Goal: Transaction & Acquisition: Purchase product/service

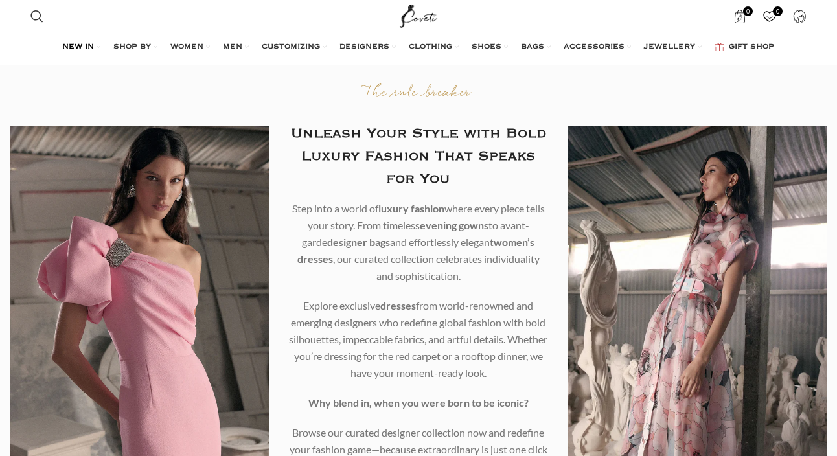
click at [86, 42] on span "NEW IN" at bounding box center [78, 47] width 32 height 10
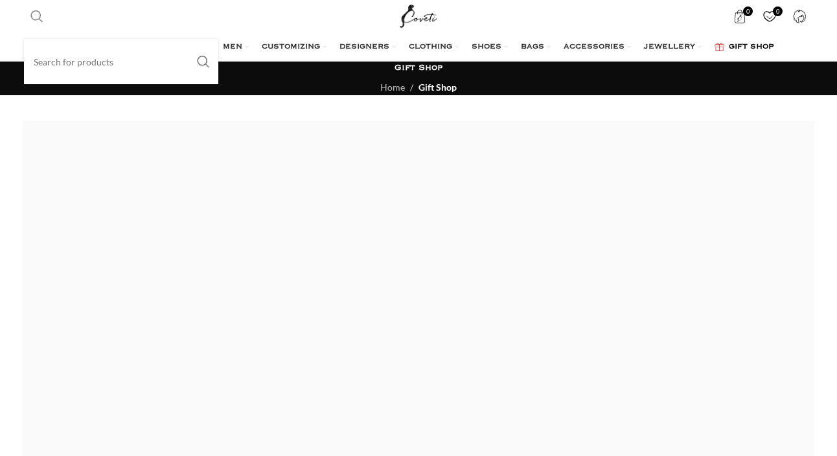
click at [38, 21] on span "Search" at bounding box center [36, 16] width 13 height 13
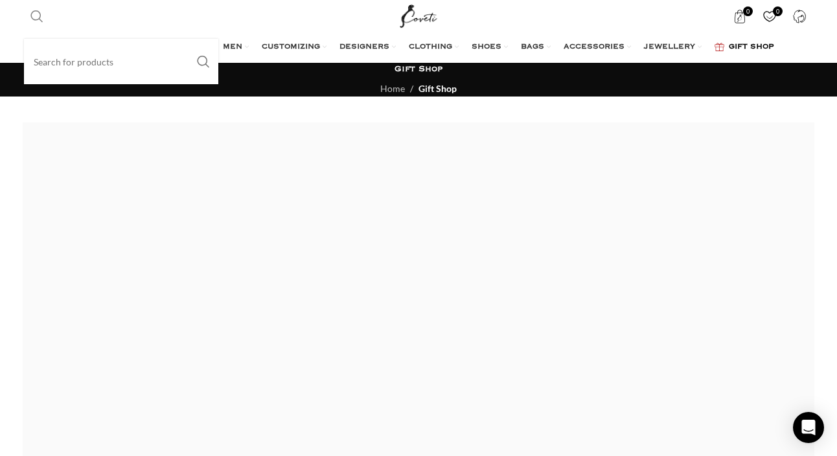
click at [81, 65] on input "Search" at bounding box center [121, 61] width 194 height 45
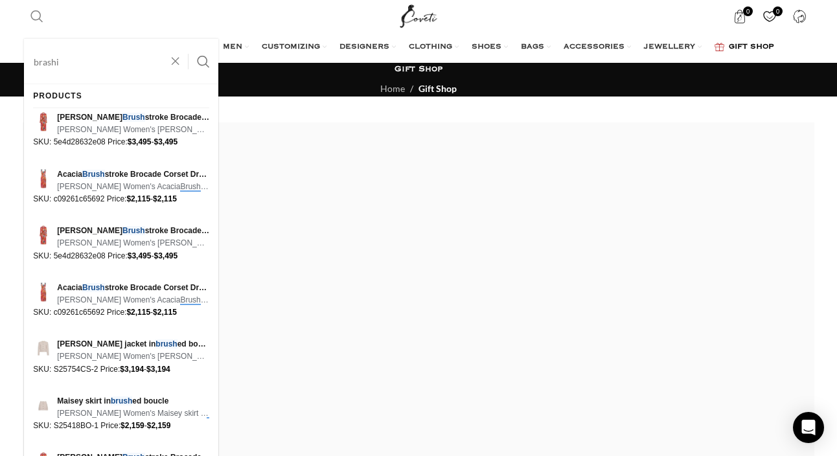
type input "brashi"
click at [188, 39] on button "Search" at bounding box center [203, 61] width 30 height 45
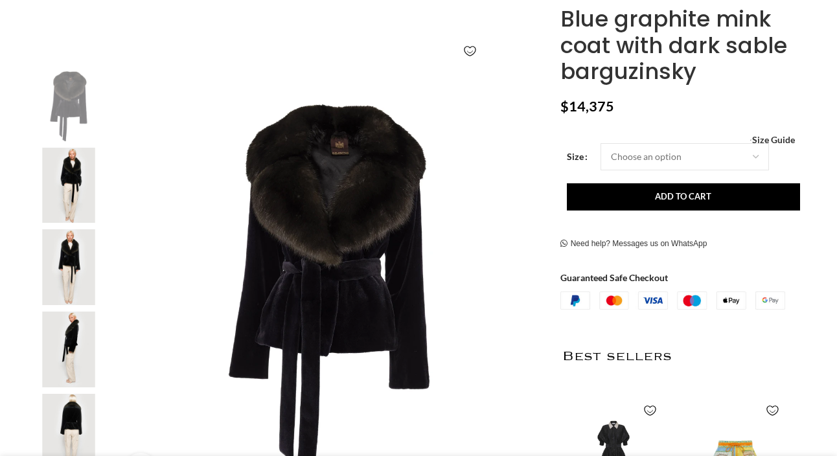
click at [85, 174] on img at bounding box center [68, 186] width 79 height 76
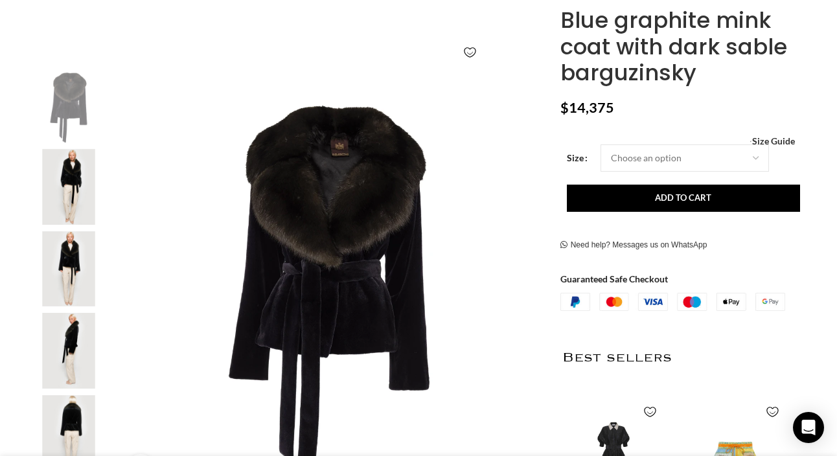
click at [82, 239] on img "3 / 8" at bounding box center [68, 269] width 79 height 76
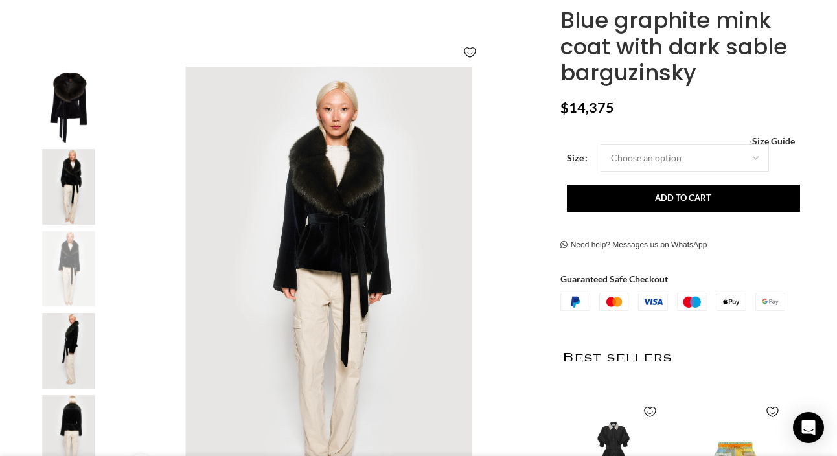
click at [76, 332] on img "4 / 8" at bounding box center [68, 351] width 79 height 76
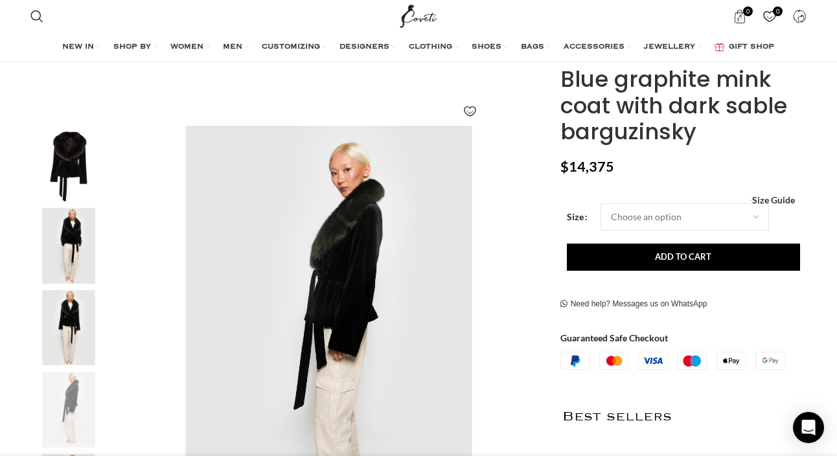
scroll to position [130, 0]
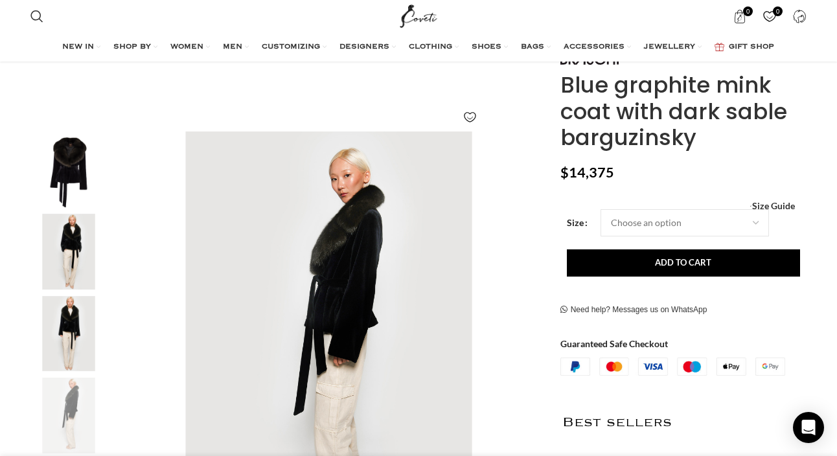
click at [60, 174] on img "1 / 8" at bounding box center [68, 169] width 79 height 76
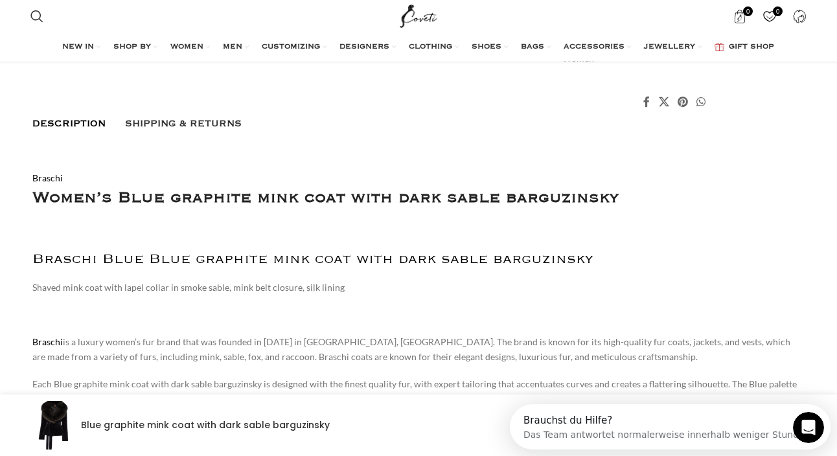
scroll to position [842, 0]
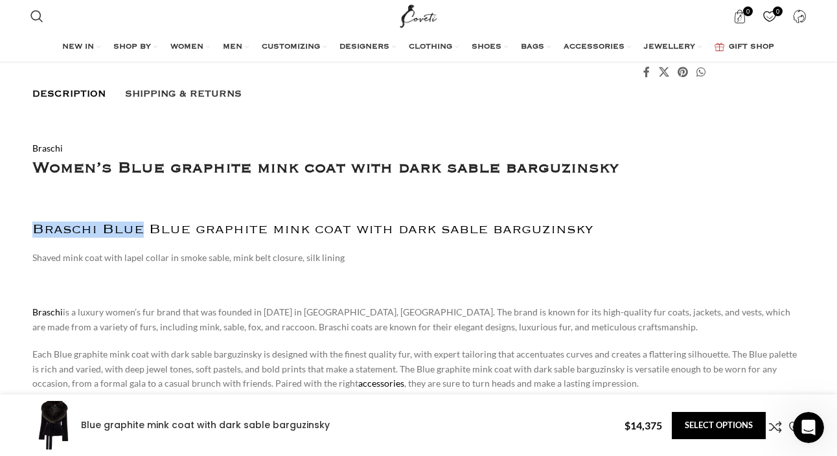
drag, startPoint x: 31, startPoint y: 245, endPoint x: 141, endPoint y: 246, distance: 109.4
copy h2 "Braschi Blue"
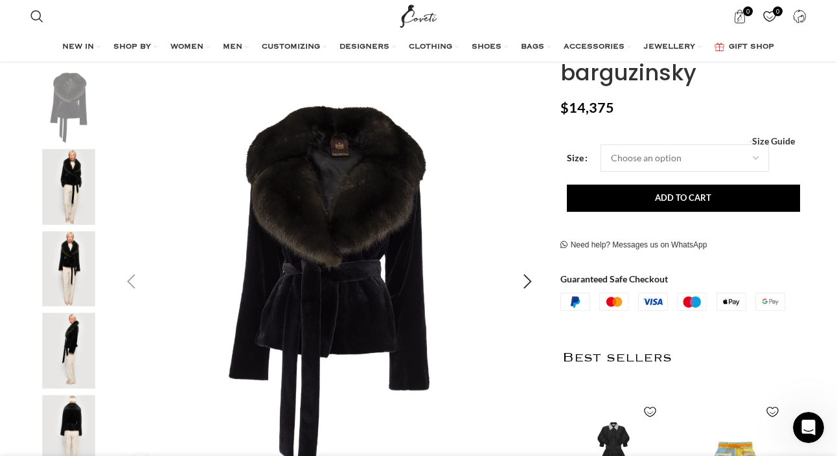
scroll to position [0, 1227]
click at [513, 278] on div "Next slide" at bounding box center [528, 281] width 32 height 32
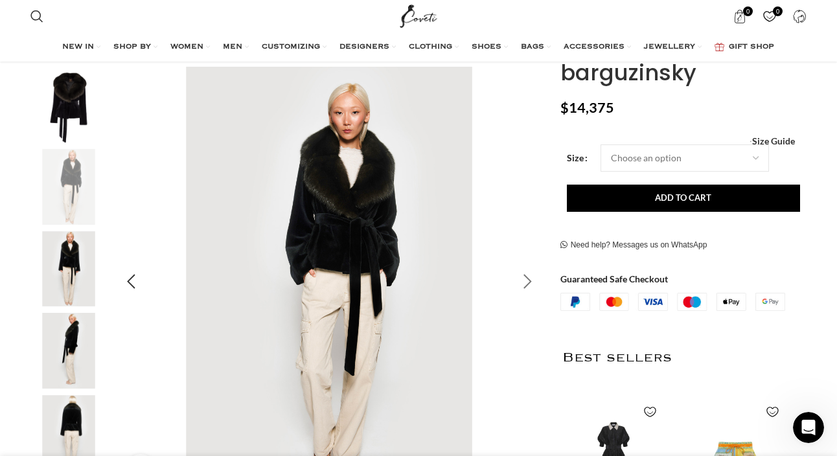
click at [516, 278] on div "Next slide" at bounding box center [528, 281] width 32 height 32
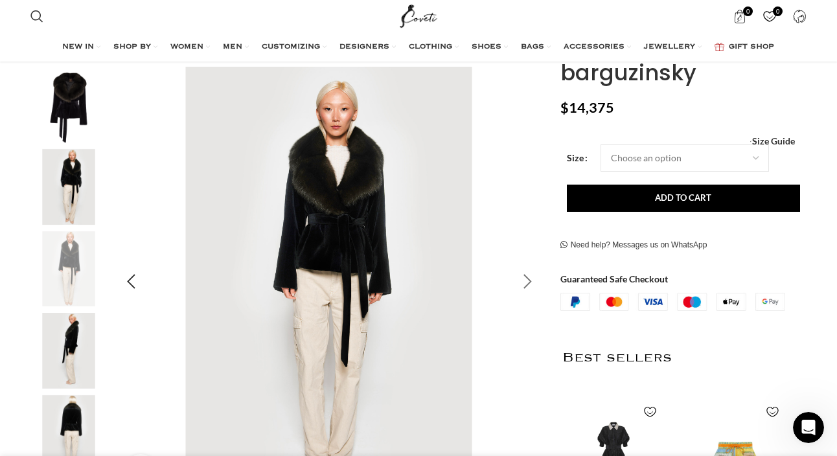
click at [516, 278] on div "Next slide" at bounding box center [528, 281] width 32 height 32
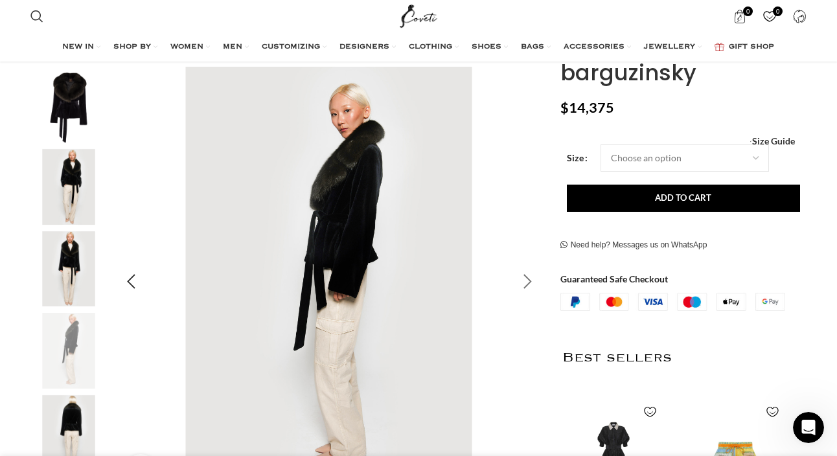
click at [516, 278] on div "Next slide" at bounding box center [528, 281] width 32 height 32
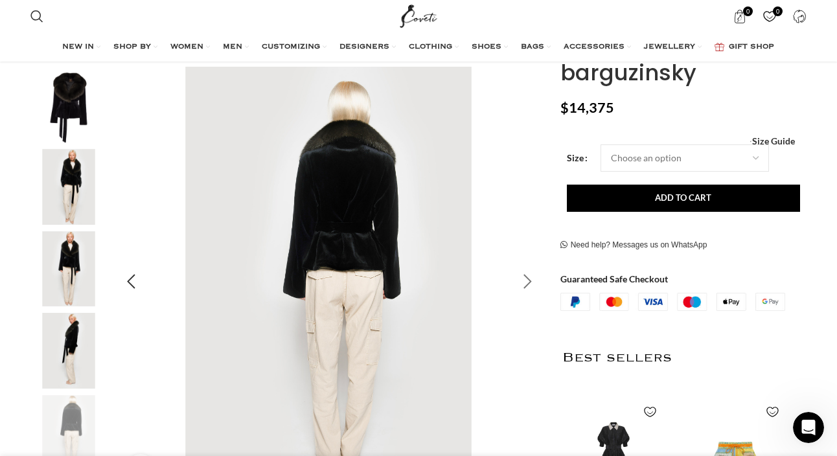
click at [516, 278] on div "Next slide" at bounding box center [528, 281] width 32 height 32
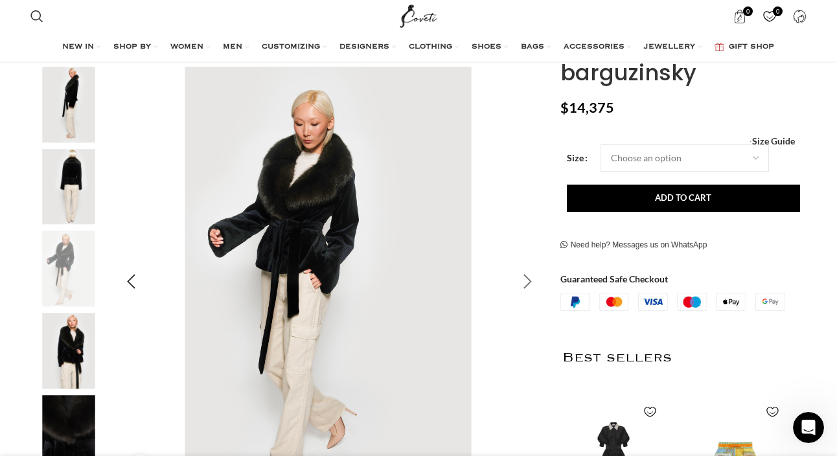
click at [516, 278] on div "Next slide" at bounding box center [528, 281] width 32 height 32
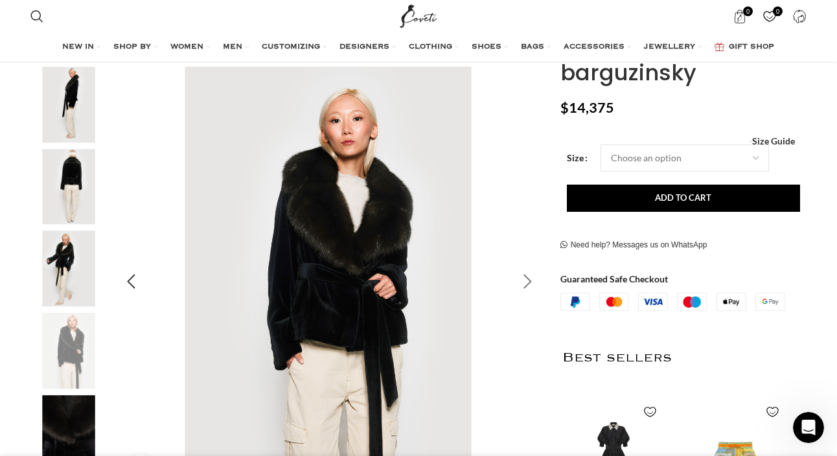
click at [516, 278] on div "Next slide" at bounding box center [528, 281] width 32 height 32
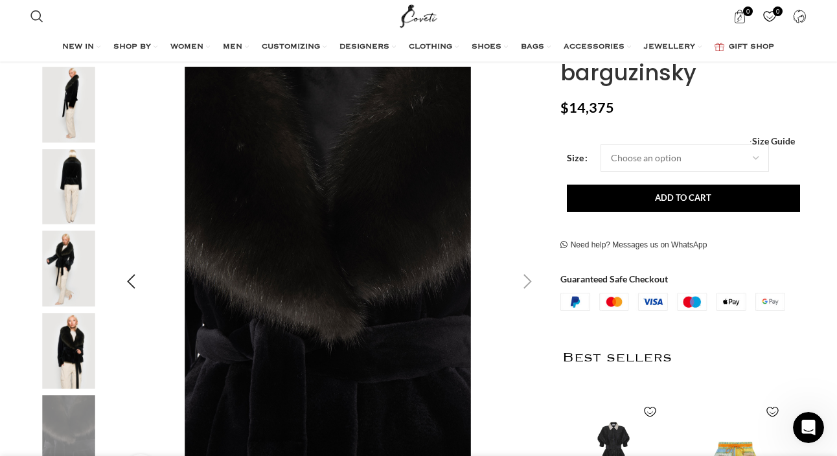
click at [516, 278] on div "Next slide" at bounding box center [528, 281] width 32 height 32
click at [121, 267] on div "Previous slide" at bounding box center [131, 281] width 32 height 32
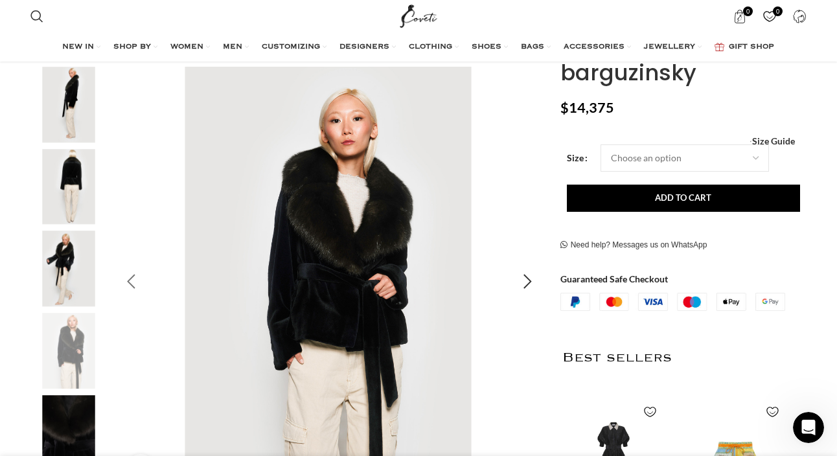
click at [121, 267] on div "Previous slide" at bounding box center [131, 281] width 32 height 32
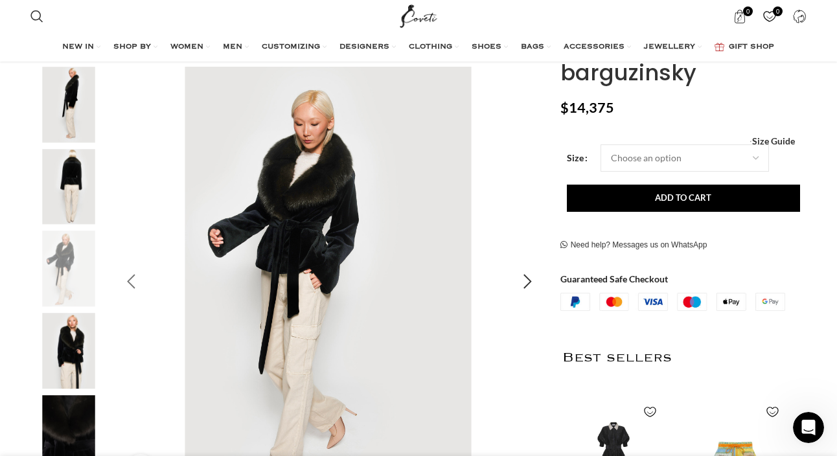
click at [121, 267] on div "Previous slide" at bounding box center [131, 281] width 32 height 32
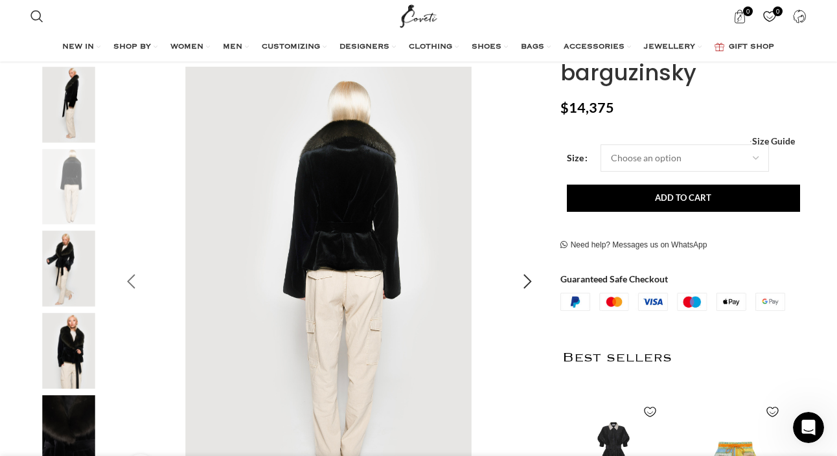
click at [121, 267] on div "Previous slide" at bounding box center [131, 281] width 32 height 32
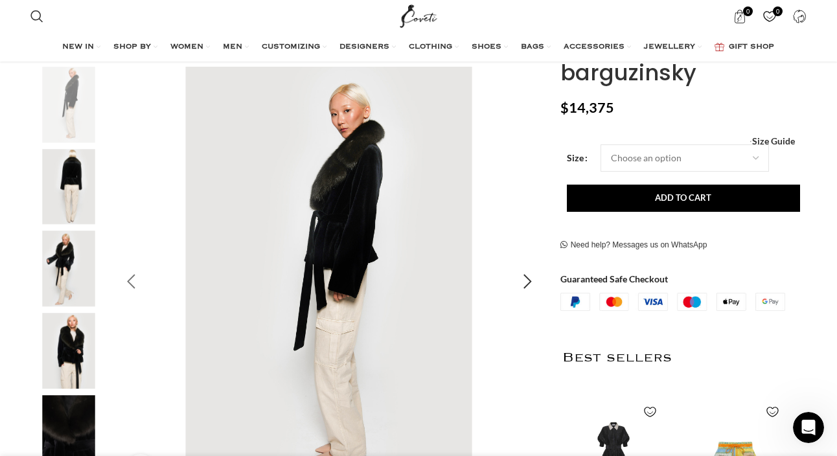
click at [121, 267] on div "Previous slide" at bounding box center [131, 281] width 32 height 32
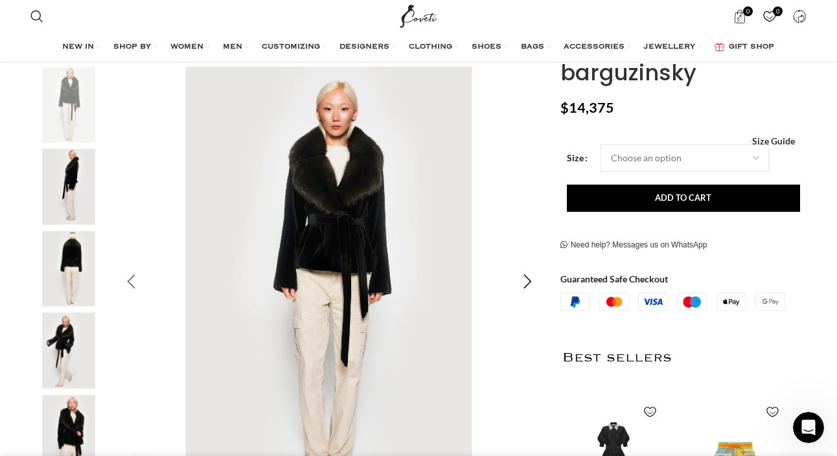
click at [121, 267] on div "Previous slide" at bounding box center [131, 281] width 32 height 32
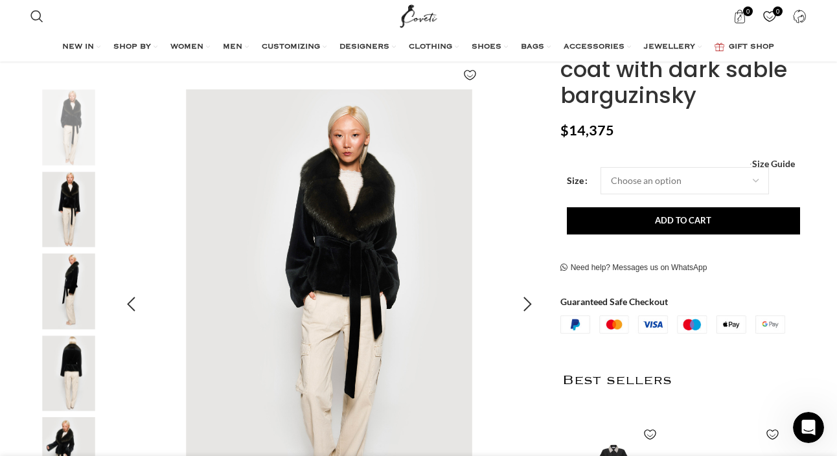
scroll to position [194, 0]
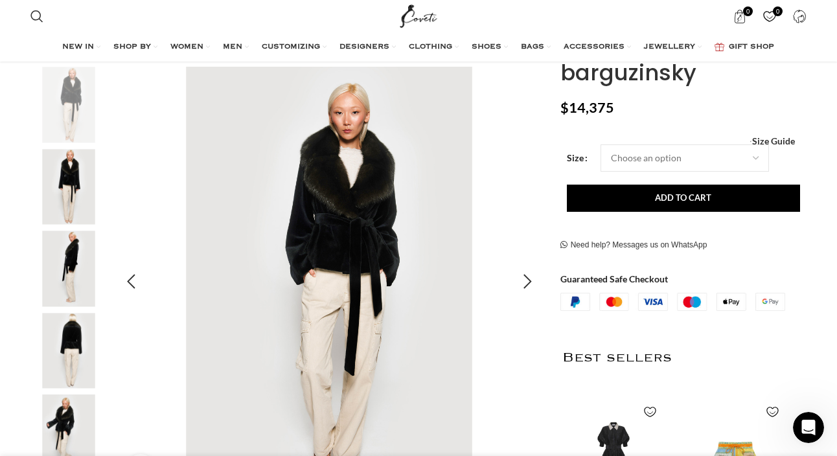
click at [525, 264] on img "2 / 8" at bounding box center [329, 281] width 429 height 429
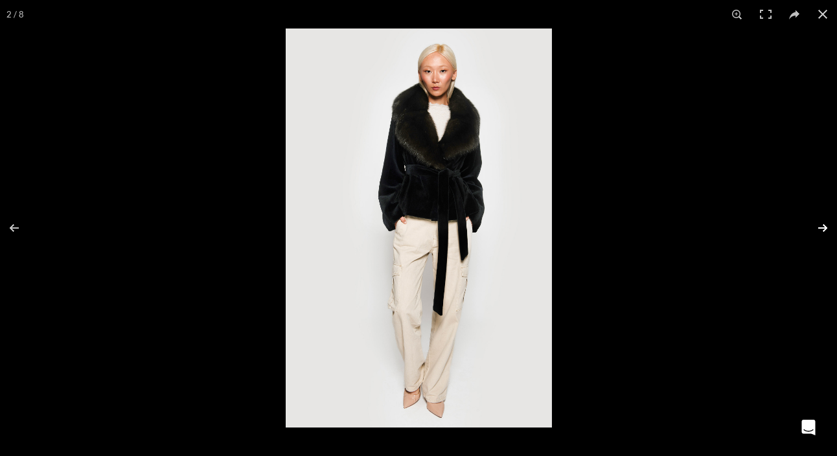
click at [809, 223] on button at bounding box center [813, 228] width 45 height 65
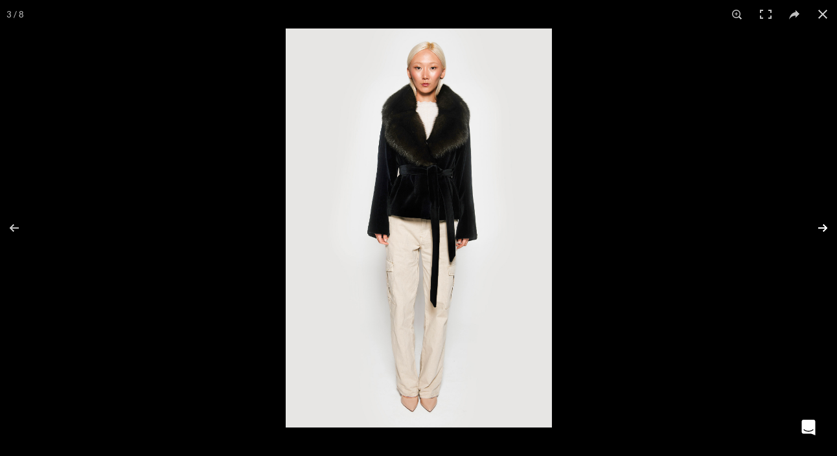
click at [809, 223] on button at bounding box center [813, 228] width 45 height 65
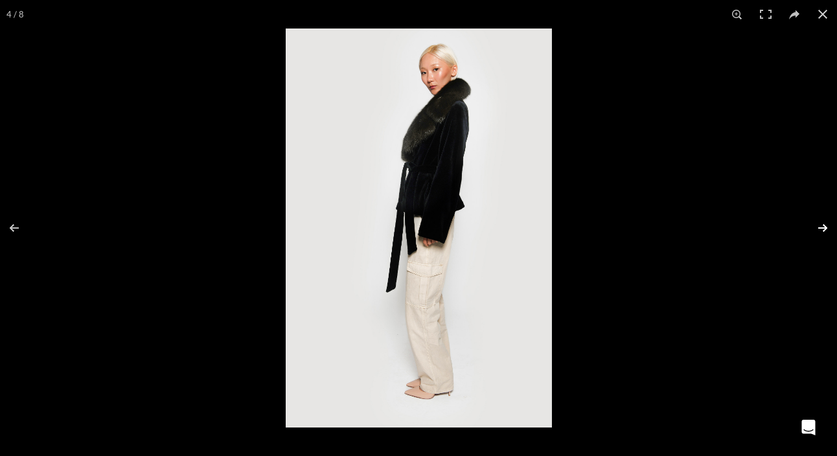
click at [809, 223] on button at bounding box center [813, 228] width 45 height 65
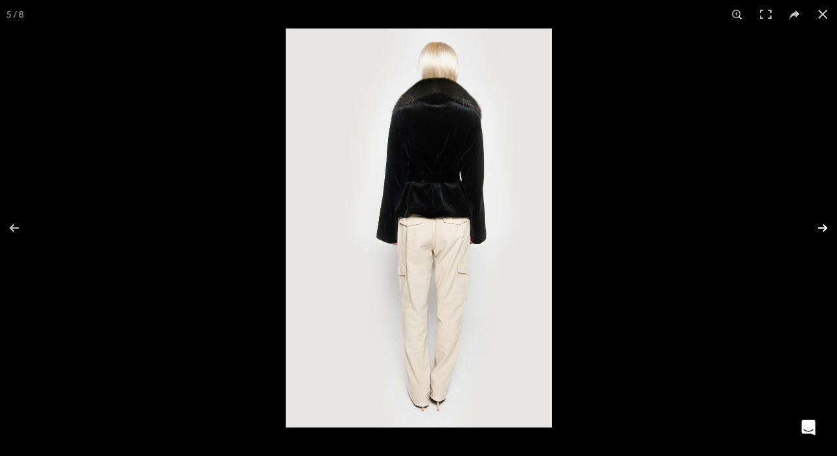
click at [809, 223] on button at bounding box center [813, 228] width 45 height 65
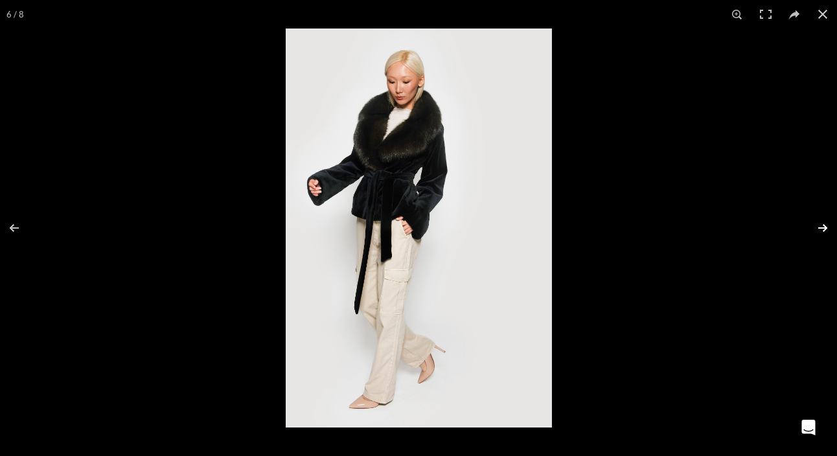
click at [809, 223] on button at bounding box center [813, 228] width 45 height 65
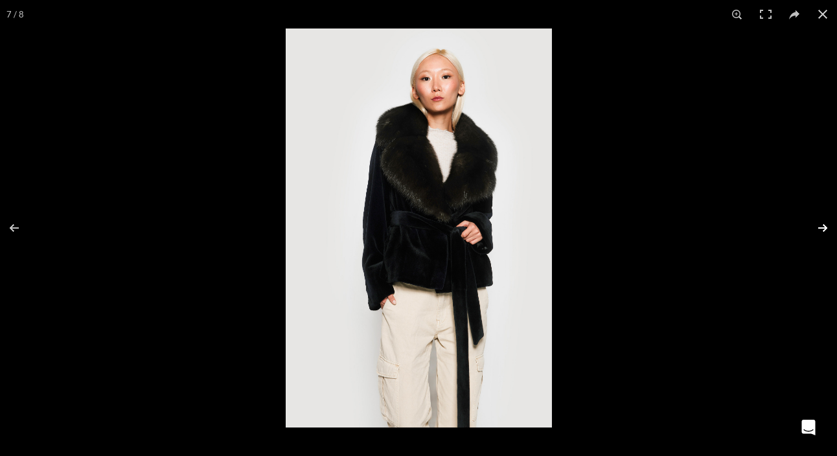
click at [809, 223] on button at bounding box center [813, 228] width 45 height 65
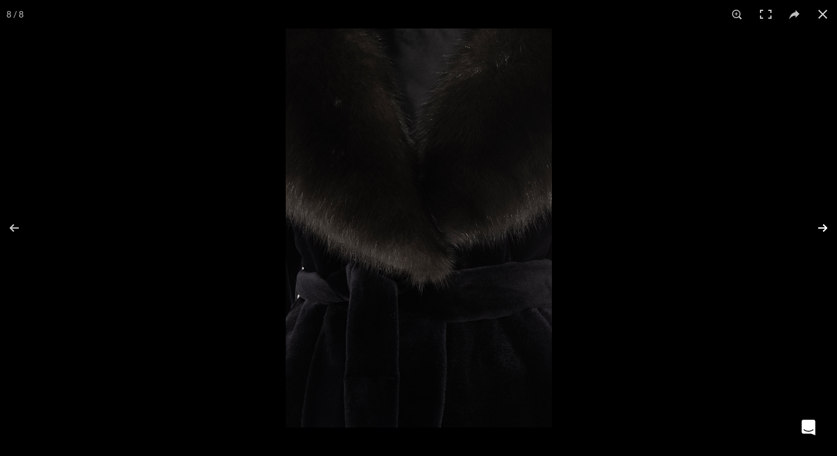
click at [809, 223] on button at bounding box center [813, 228] width 45 height 65
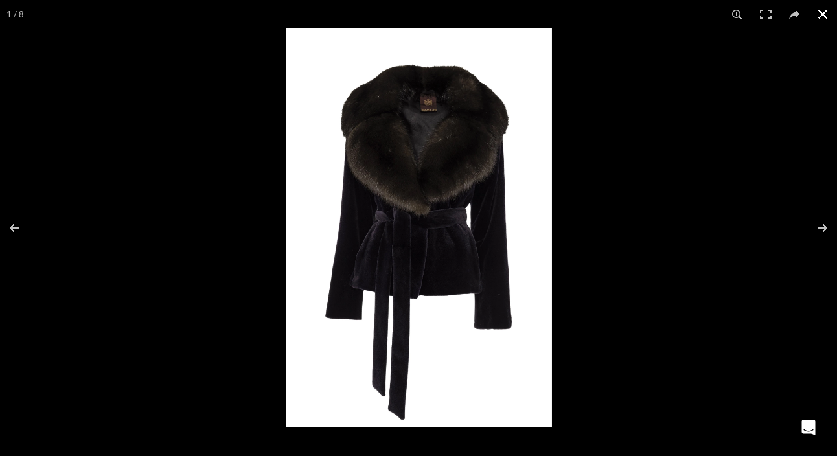
click at [818, 15] on button at bounding box center [822, 14] width 28 height 28
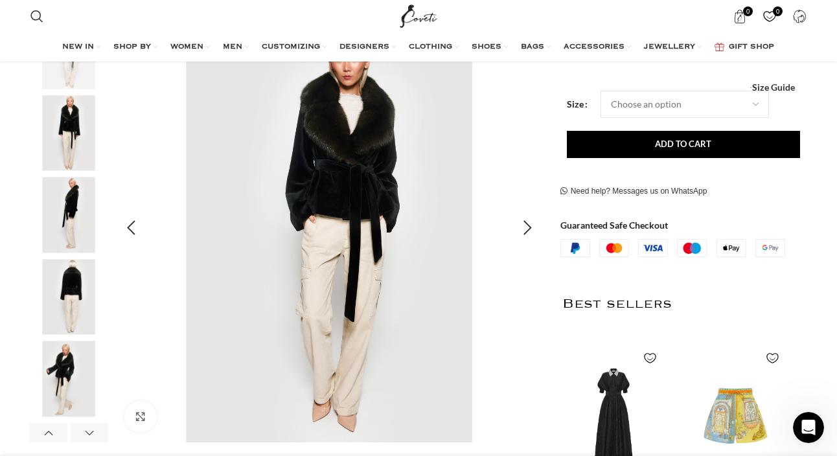
scroll to position [259, 0]
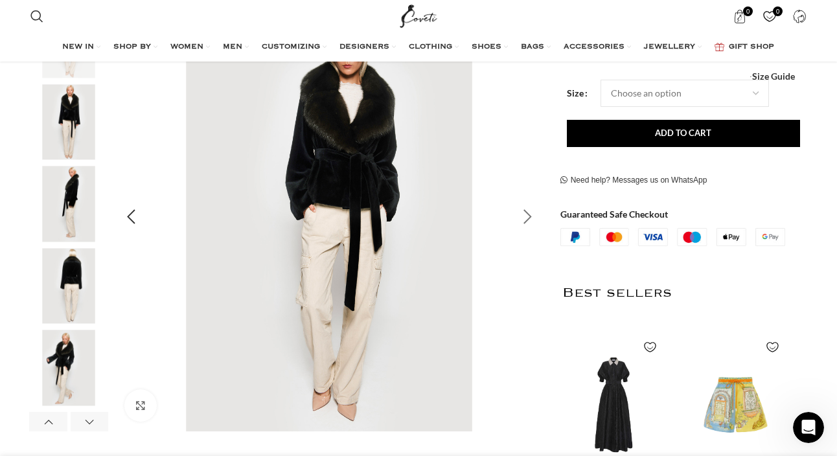
click at [535, 221] on div "Next slide" at bounding box center [528, 217] width 32 height 32
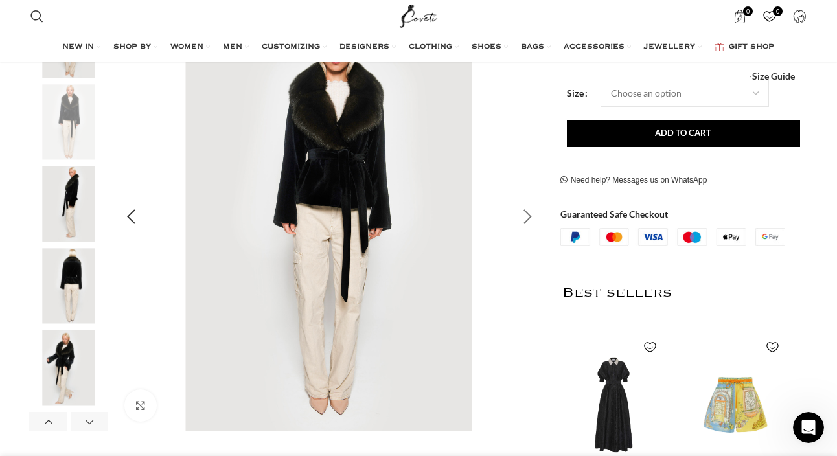
click at [535, 221] on div "Next slide" at bounding box center [528, 217] width 32 height 32
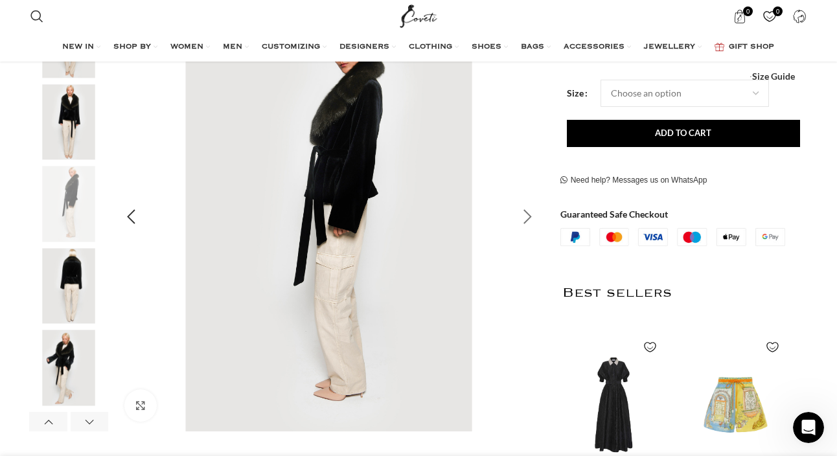
click at [535, 221] on div "Next slide" at bounding box center [528, 217] width 32 height 32
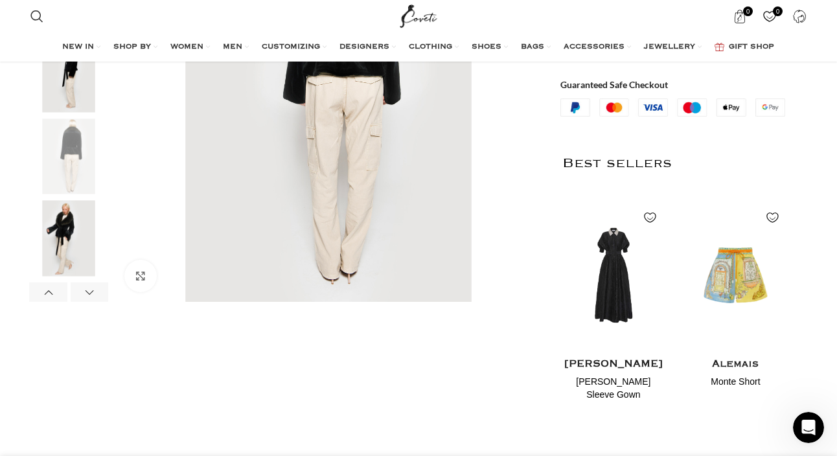
scroll to position [0, 818]
